Goal: Transaction & Acquisition: Subscribe to service/newsletter

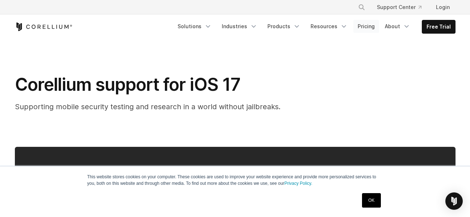
click at [367, 30] on link "Pricing" at bounding box center [366, 26] width 26 height 13
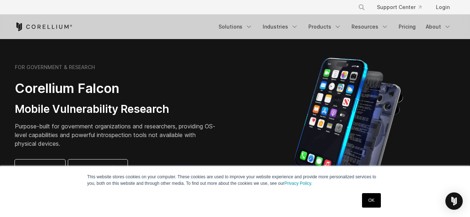
scroll to position [362, 0]
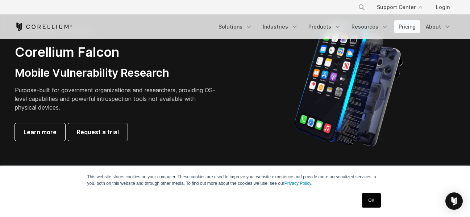
click at [404, 26] on link "Pricing" at bounding box center [407, 26] width 26 height 13
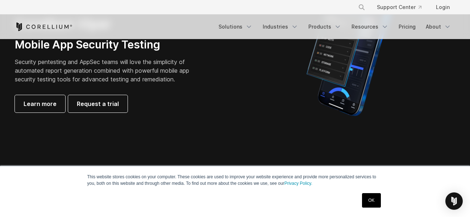
scroll to position [181, 0]
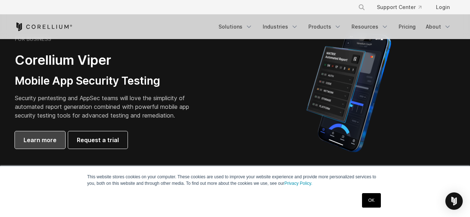
click at [39, 142] on span "Learn more" at bounding box center [40, 140] width 33 height 9
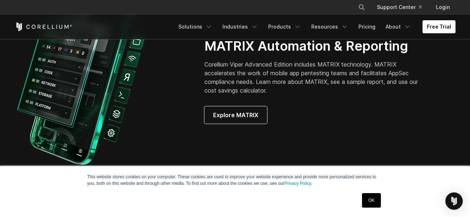
scroll to position [543, 0]
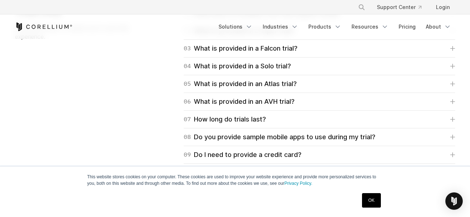
scroll to position [1232, 0]
